Goal: Information Seeking & Learning: Learn about a topic

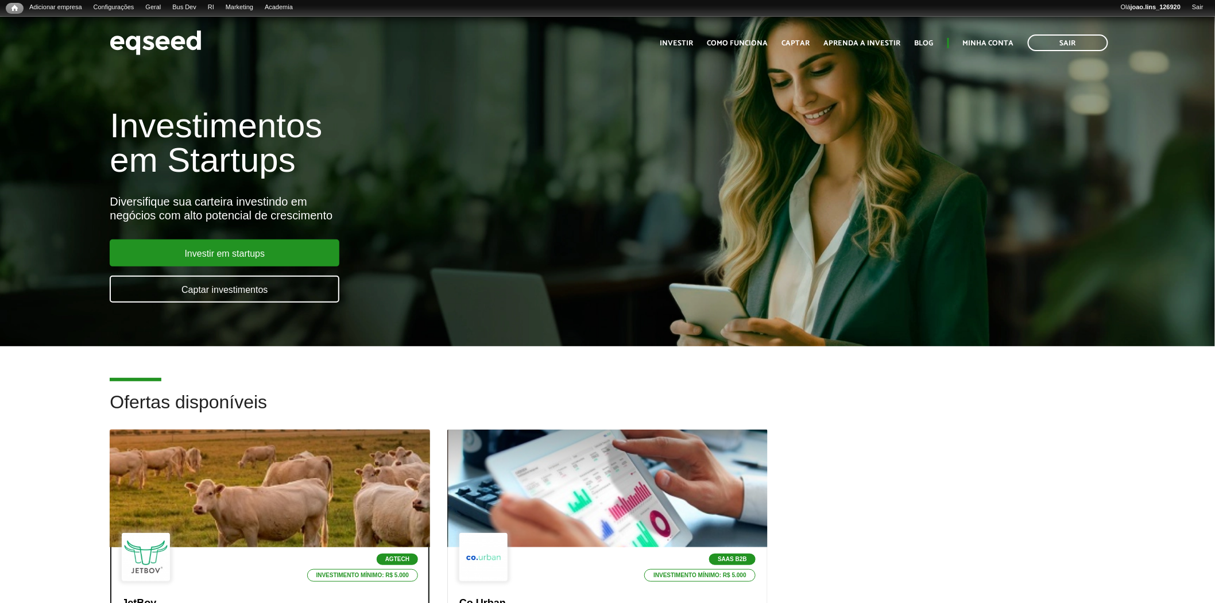
click at [324, 468] on div at bounding box center [270, 488] width 384 height 141
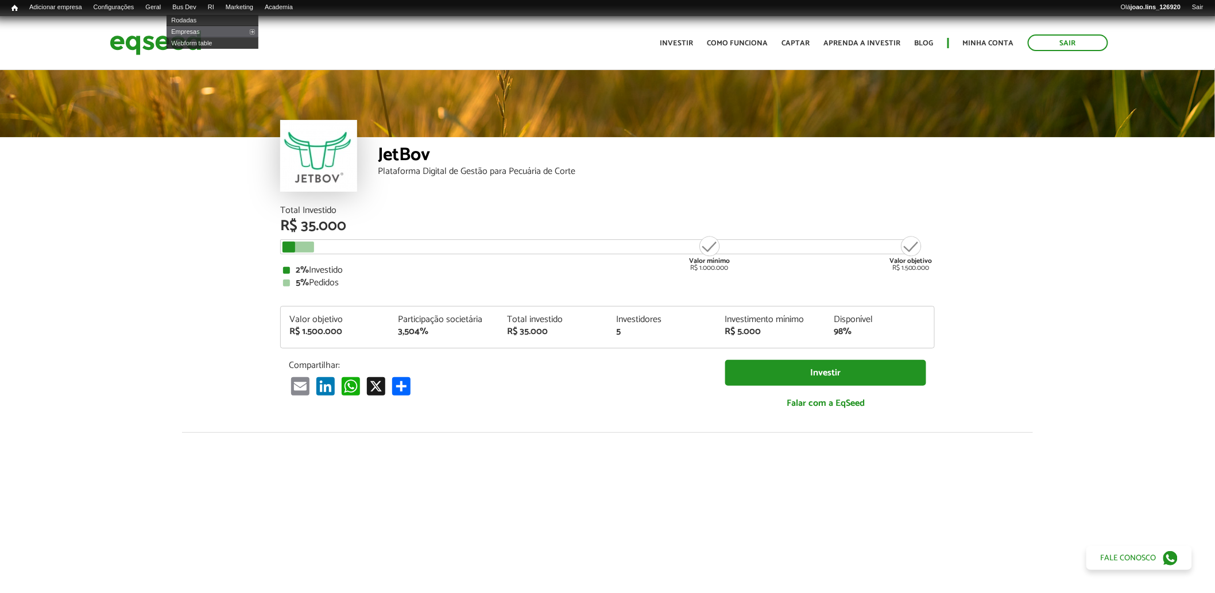
scroll to position [1342, 0]
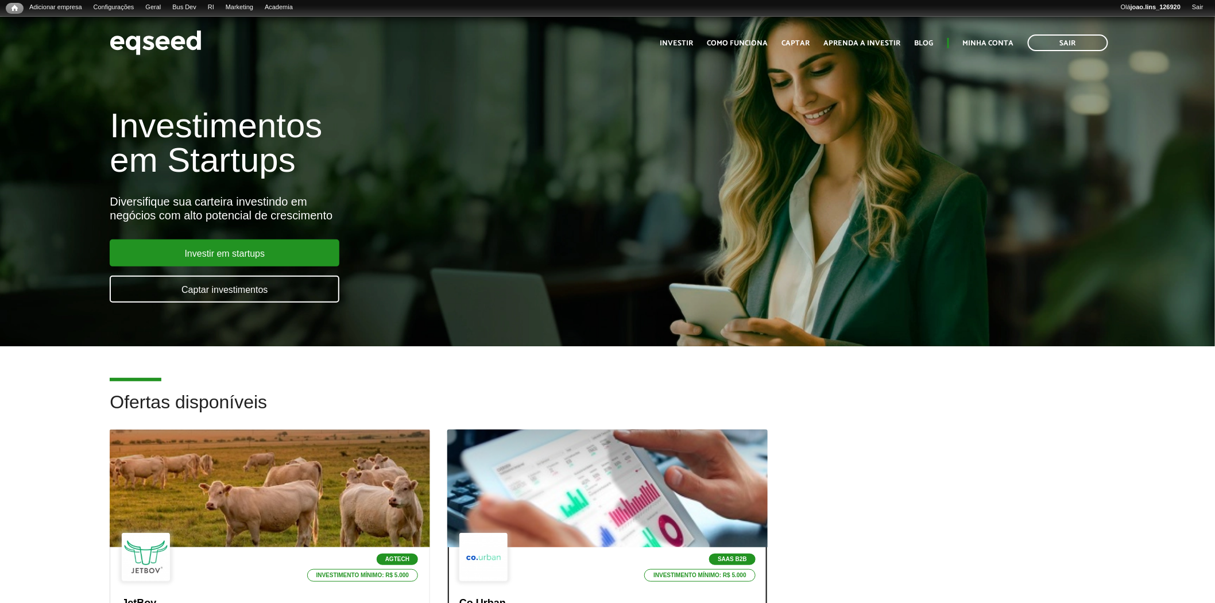
click at [537, 448] on div at bounding box center [607, 488] width 384 height 141
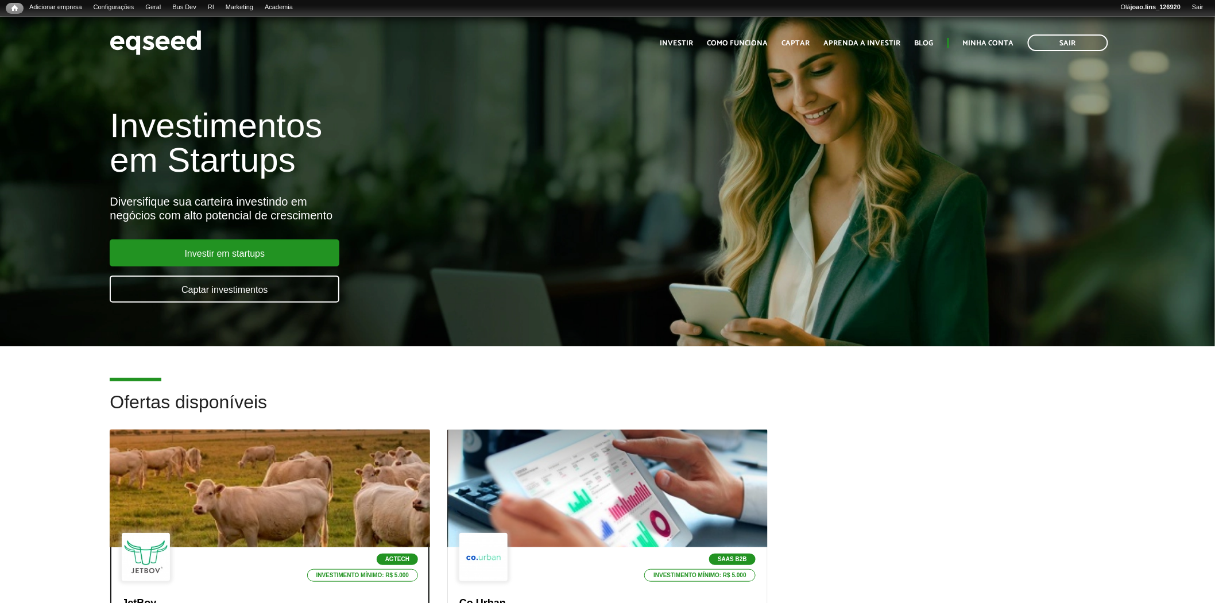
click at [272, 476] on div at bounding box center [270, 488] width 384 height 141
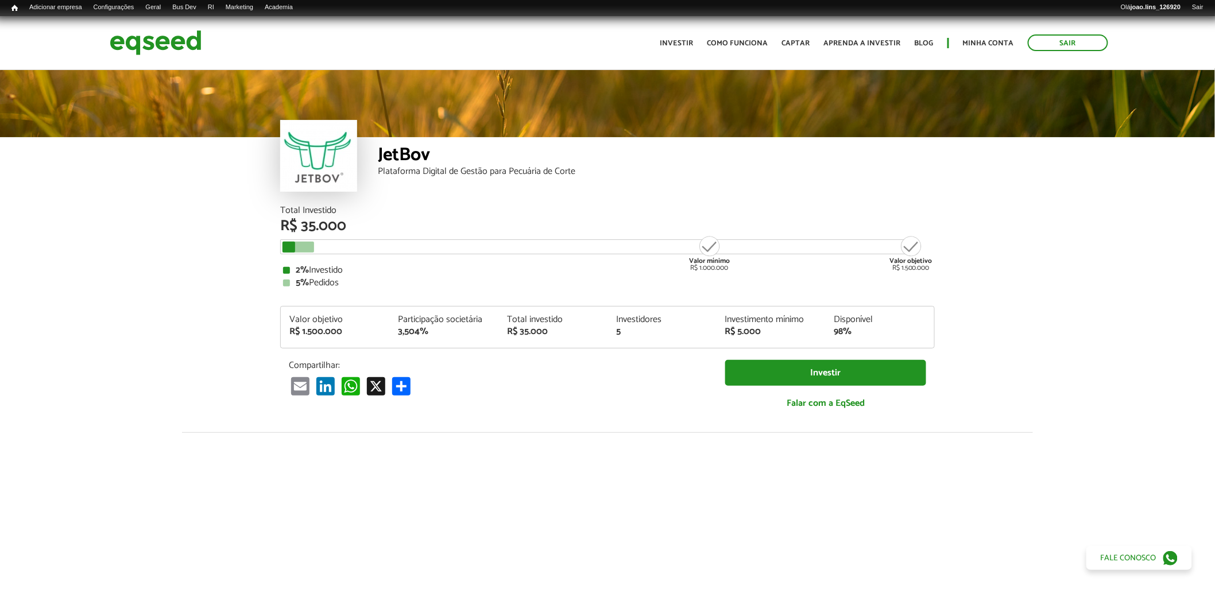
scroll to position [1342, 0]
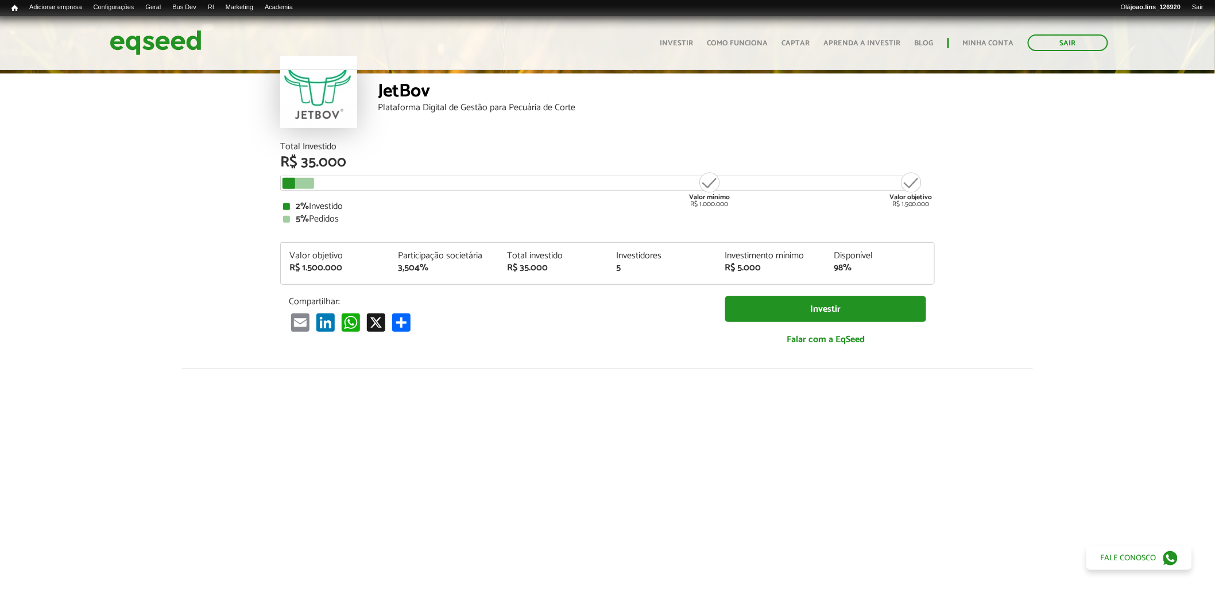
scroll to position [0, 0]
